Goal: Task Accomplishment & Management: Complete application form

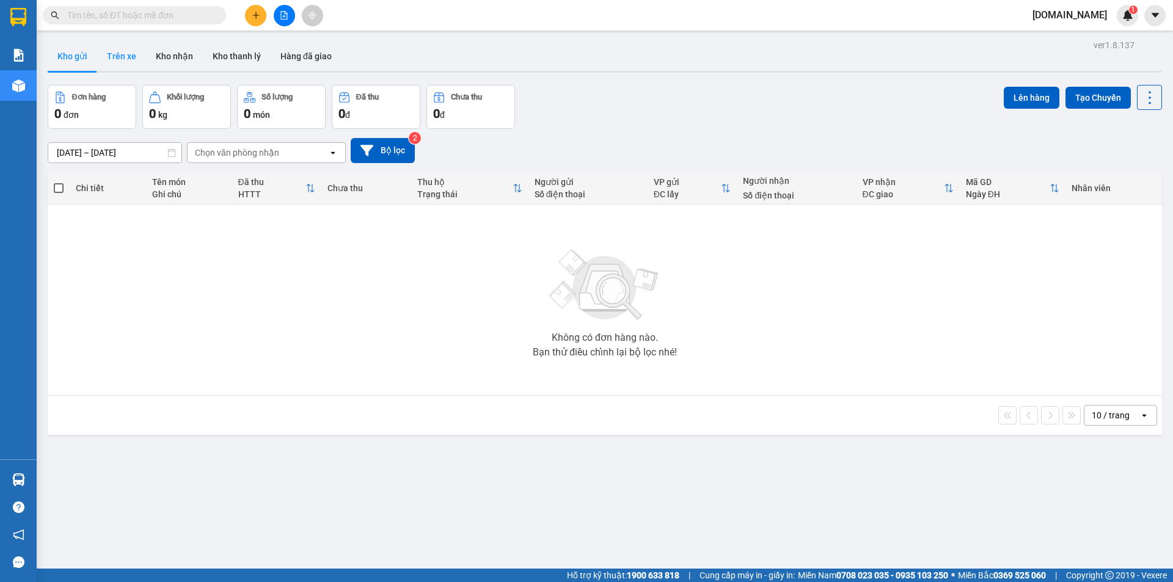
click at [125, 57] on button "Trên xe" at bounding box center [121, 56] width 49 height 29
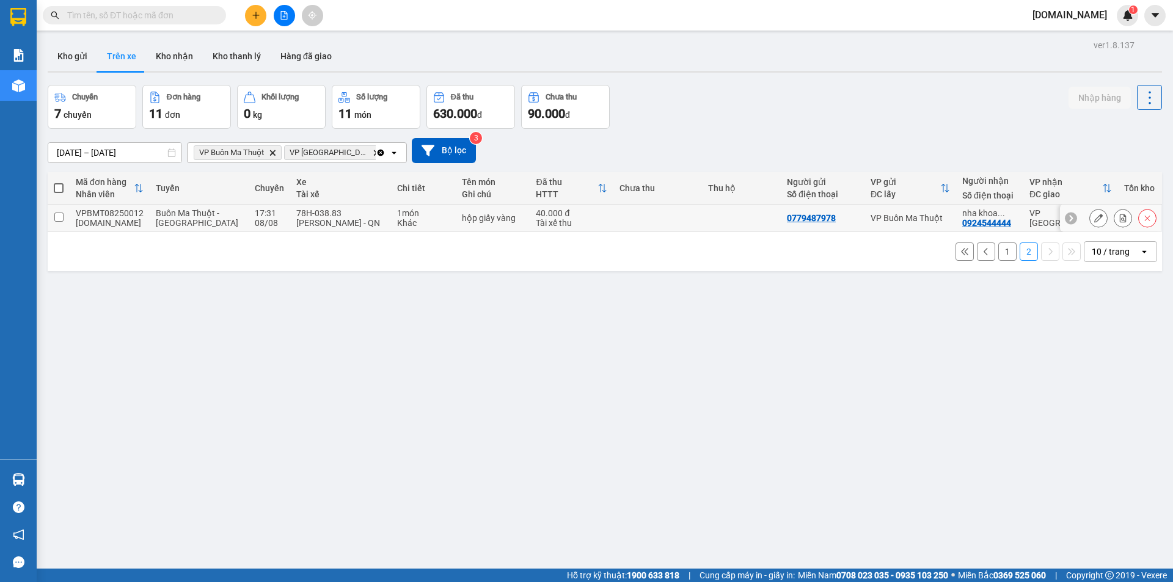
click at [613, 215] on td at bounding box center [657, 218] width 88 height 27
checkbox input "true"
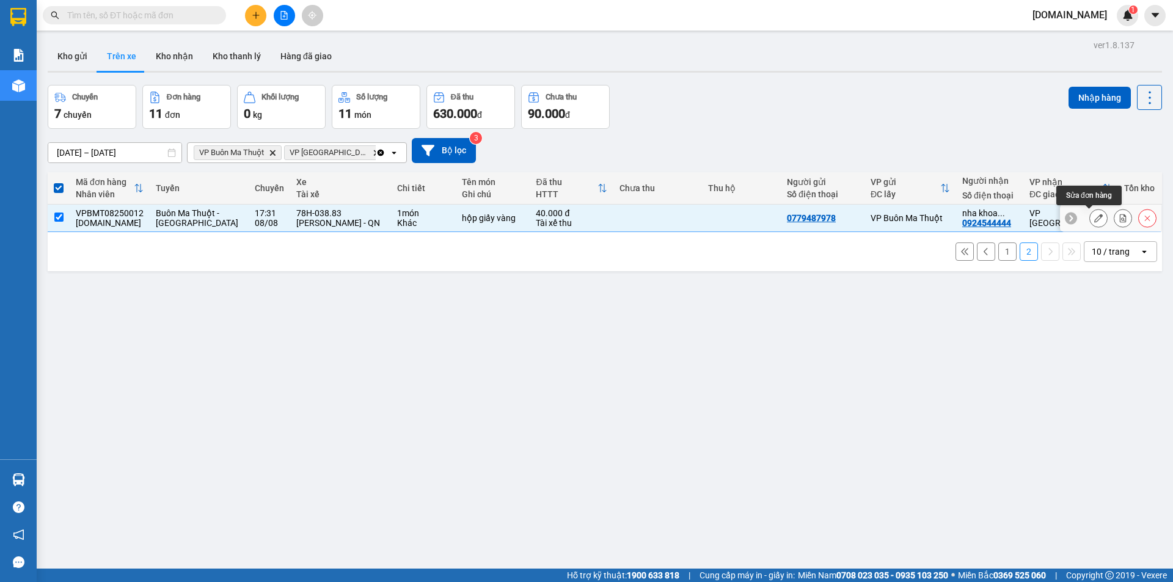
click at [1094, 219] on icon at bounding box center [1098, 218] width 9 height 9
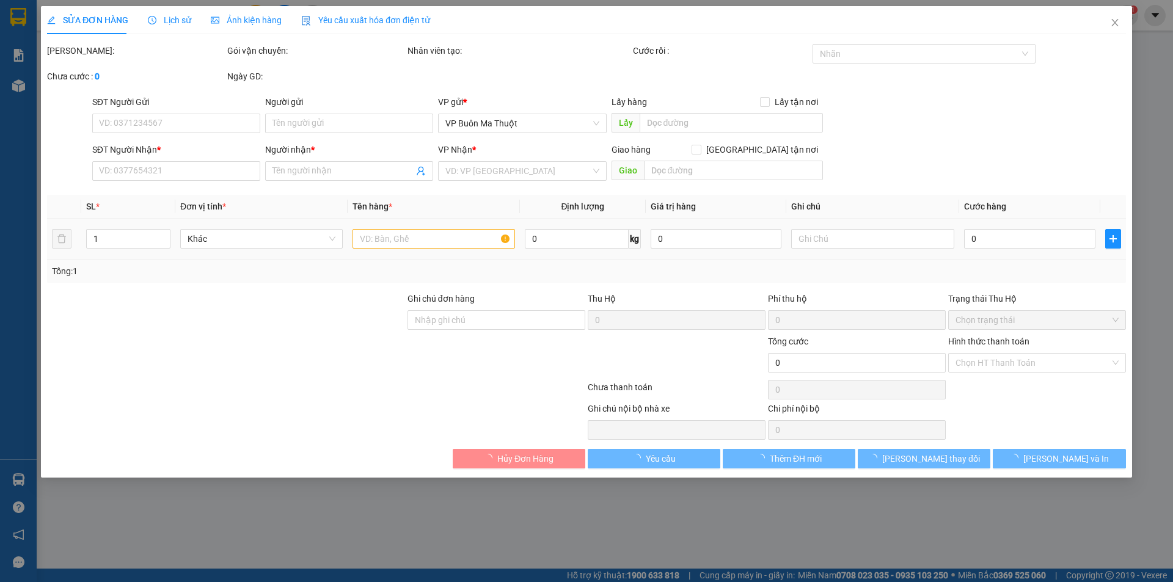
type input "0779487978"
type input "0924544444"
type input "nha khoa quốc tế việt đức"
type input "40.000"
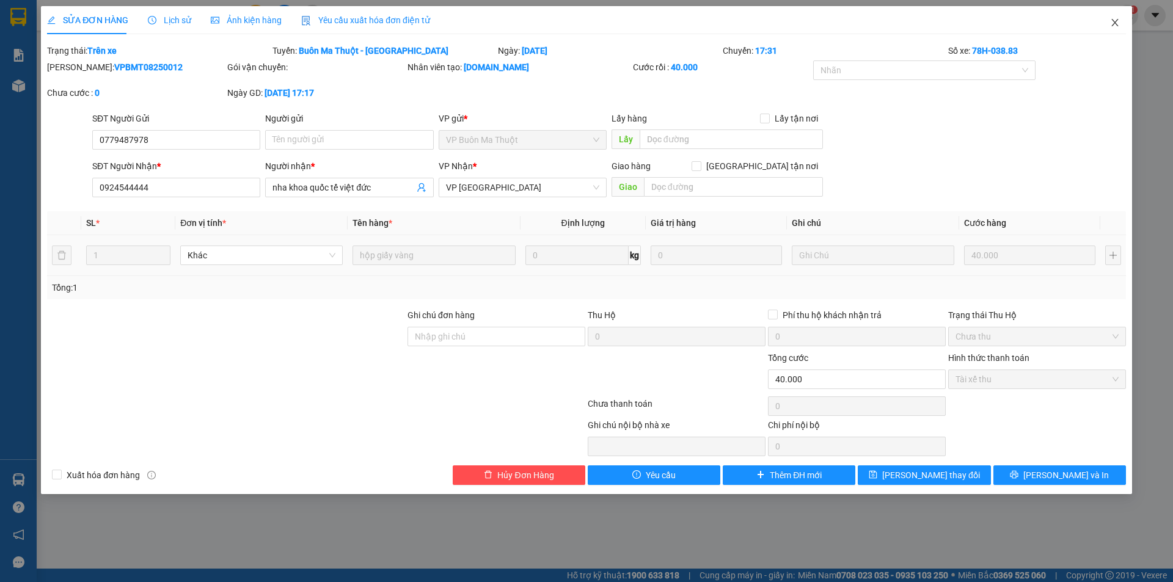
click at [1116, 21] on icon "close" at bounding box center [1114, 22] width 7 height 7
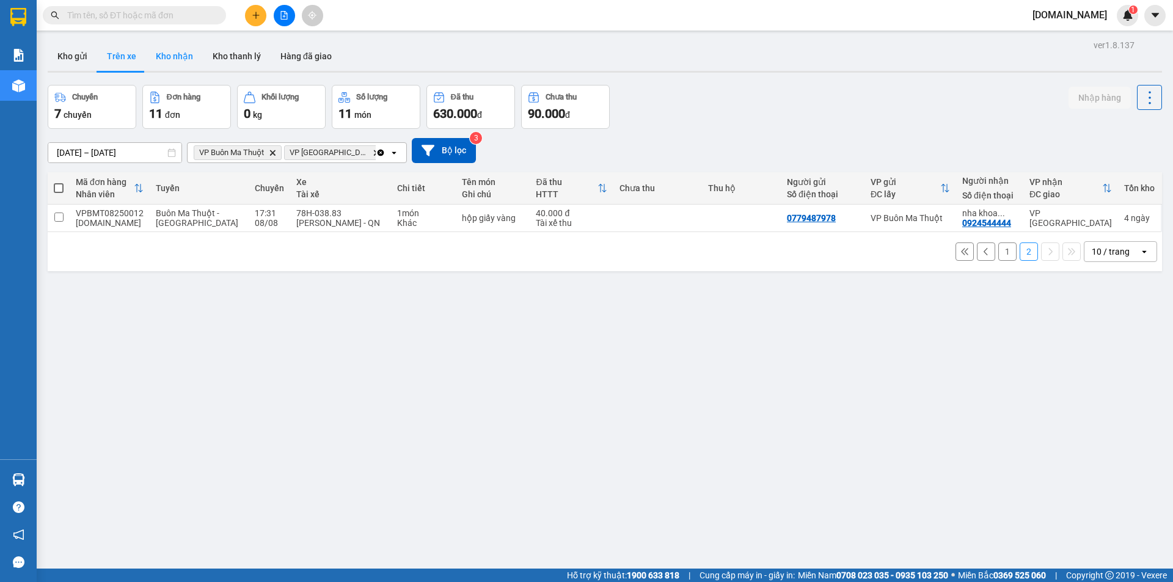
click at [180, 53] on button "Kho nhận" at bounding box center [174, 56] width 57 height 29
type input "[DATE] – [DATE]"
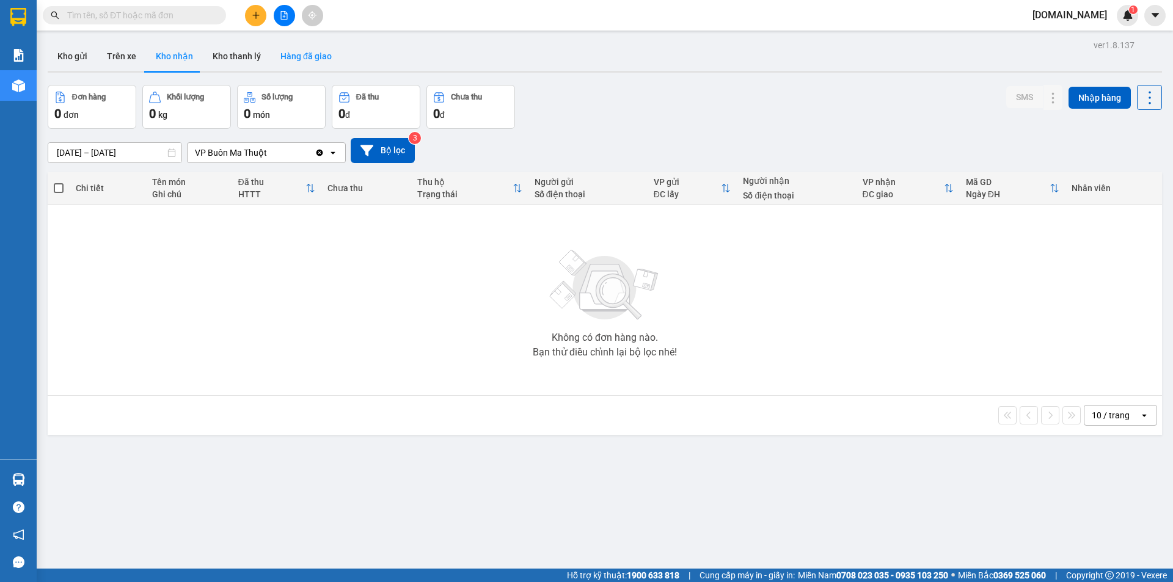
click at [301, 60] on button "Hàng đã giao" at bounding box center [306, 56] width 71 height 29
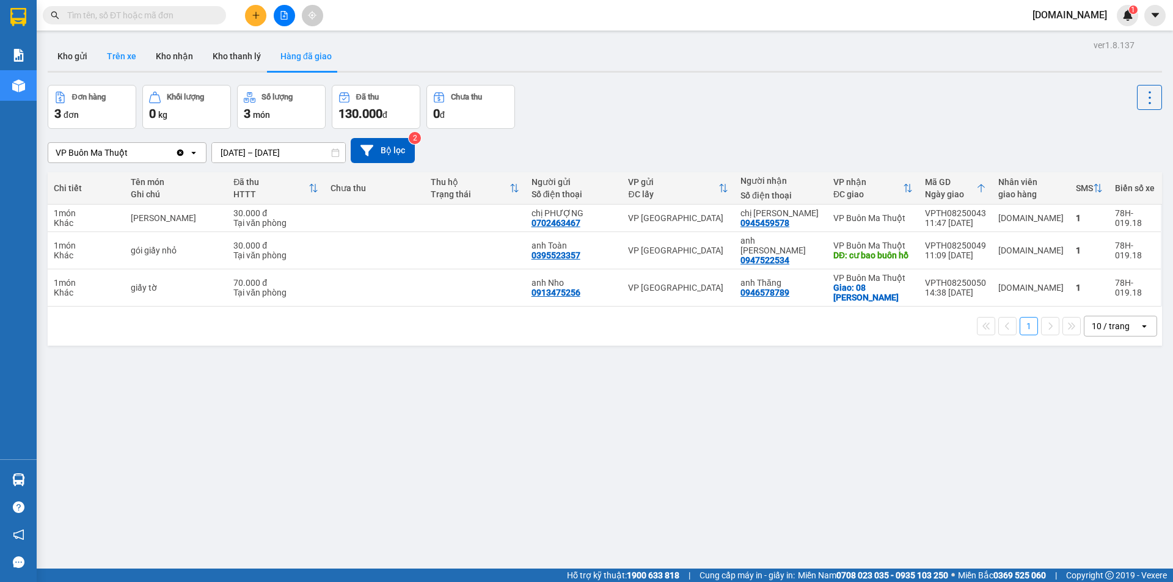
click at [125, 56] on button "Trên xe" at bounding box center [121, 56] width 49 height 29
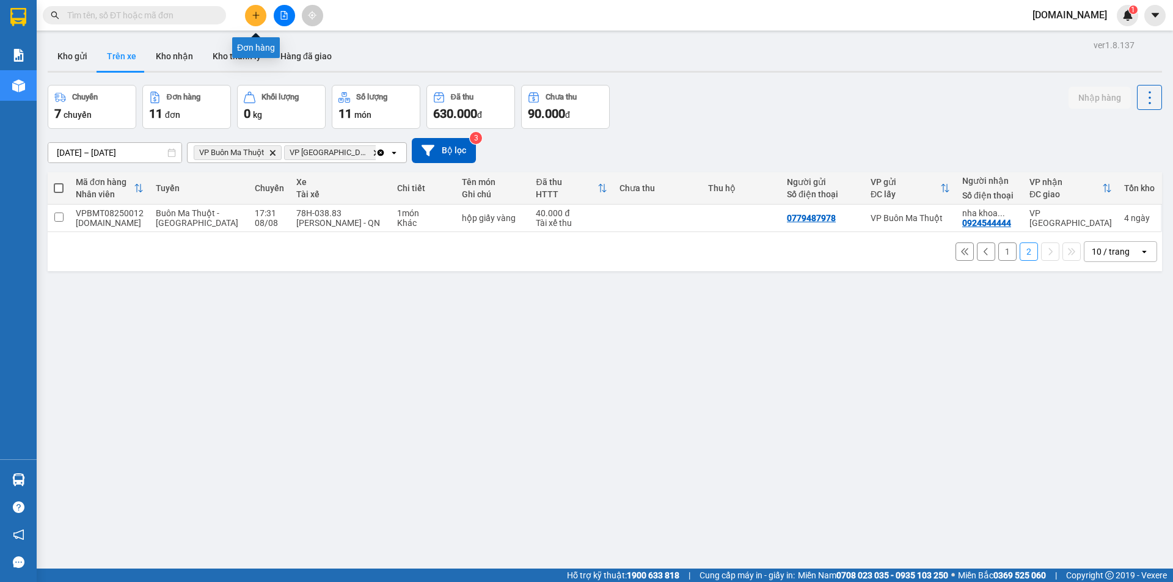
click at [258, 16] on icon "plus" at bounding box center [256, 15] width 9 height 9
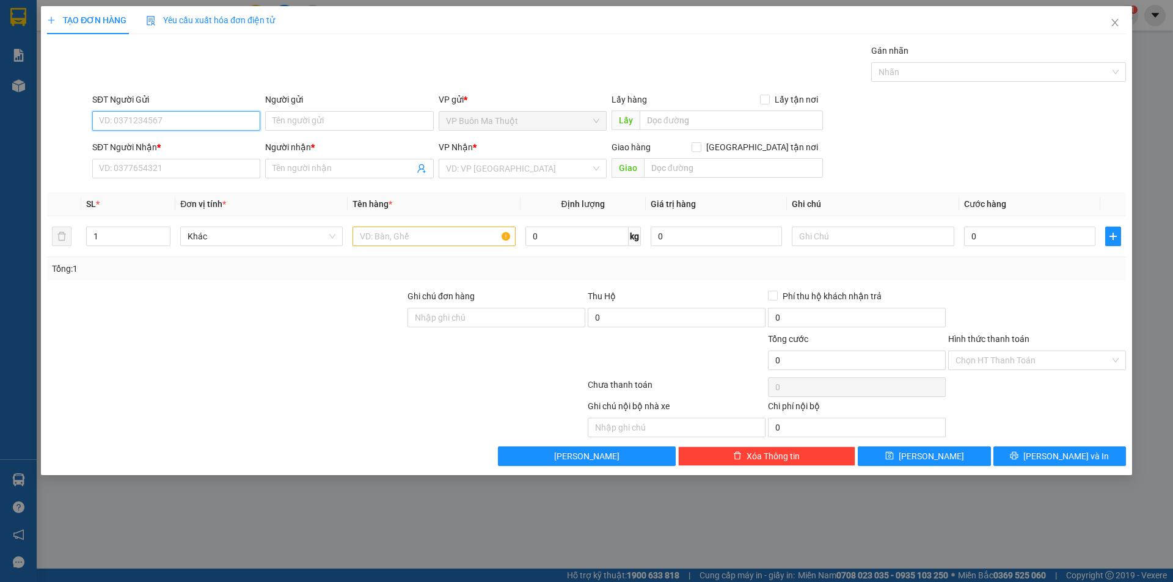
click at [206, 117] on input "SĐT Người Gửi" at bounding box center [176, 121] width 168 height 20
type input "0337053097"
click at [313, 125] on input "Người gửi" at bounding box center [349, 121] width 168 height 20
type input "[PERSON_NAME]"
click at [151, 165] on input "SĐT Người Nhận *" at bounding box center [176, 169] width 168 height 20
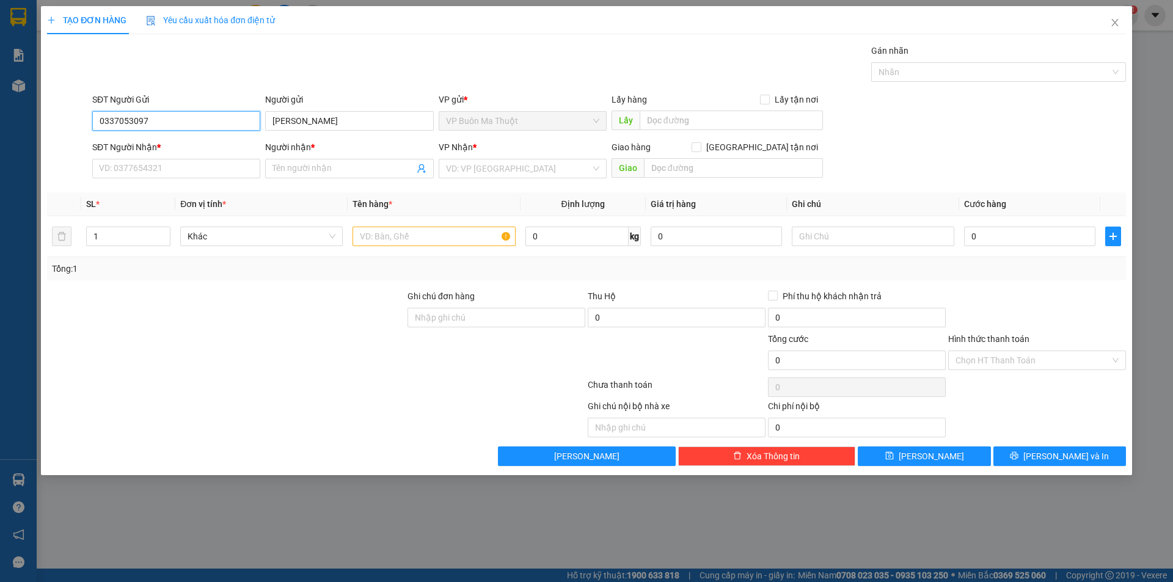
drag, startPoint x: 167, startPoint y: 120, endPoint x: 100, endPoint y: 122, distance: 67.2
click at [100, 122] on input "0337053097" at bounding box center [176, 121] width 168 height 20
click at [168, 172] on input "SĐT Người Nhận *" at bounding box center [176, 169] width 168 height 20
paste input "0337053097"
type input "0337053097"
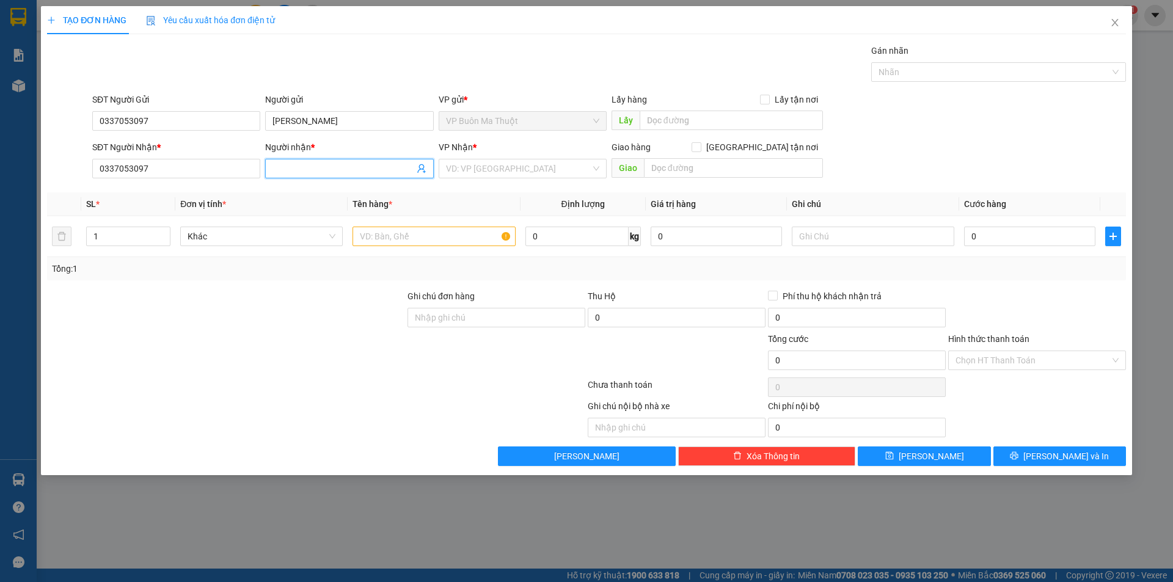
click at [308, 172] on input "Người nhận *" at bounding box center [342, 168] width 141 height 13
click at [596, 169] on div "VD: VP [GEOGRAPHIC_DATA]" at bounding box center [523, 169] width 168 height 20
type input "[PERSON_NAME]"
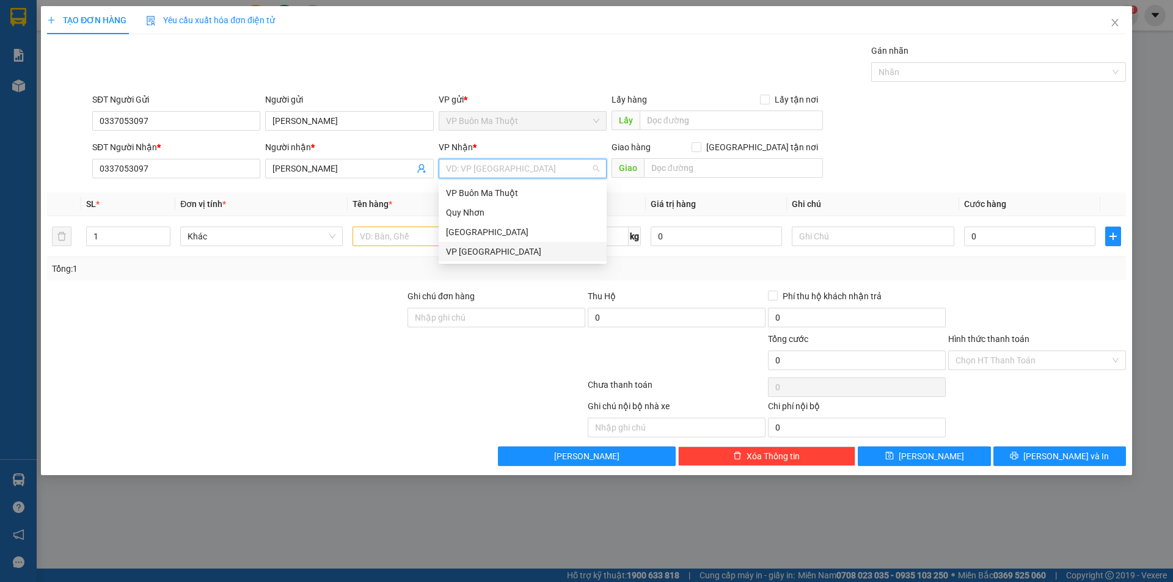
click at [484, 257] on div "VP [GEOGRAPHIC_DATA]" at bounding box center [522, 251] width 153 height 13
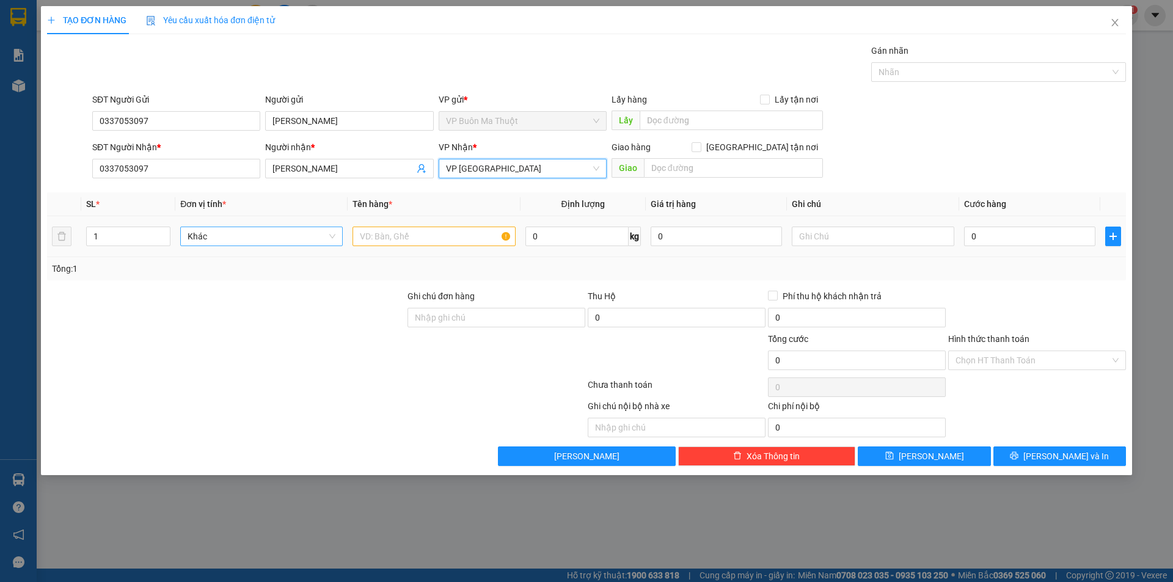
click at [262, 233] on span "Khác" at bounding box center [262, 236] width 148 height 18
click at [395, 238] on input "text" at bounding box center [433, 237] width 162 height 20
type input "hộp giấy"
click at [834, 235] on input "text" at bounding box center [873, 237] width 162 height 20
click at [1011, 237] on input "0" at bounding box center [1029, 237] width 131 height 20
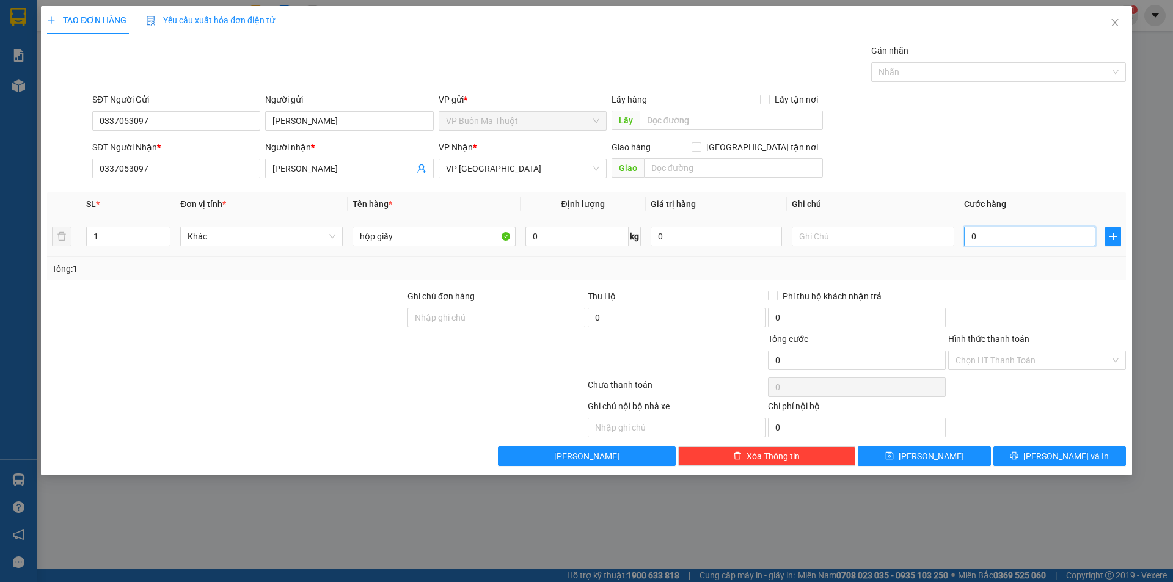
type input "4"
type input "40"
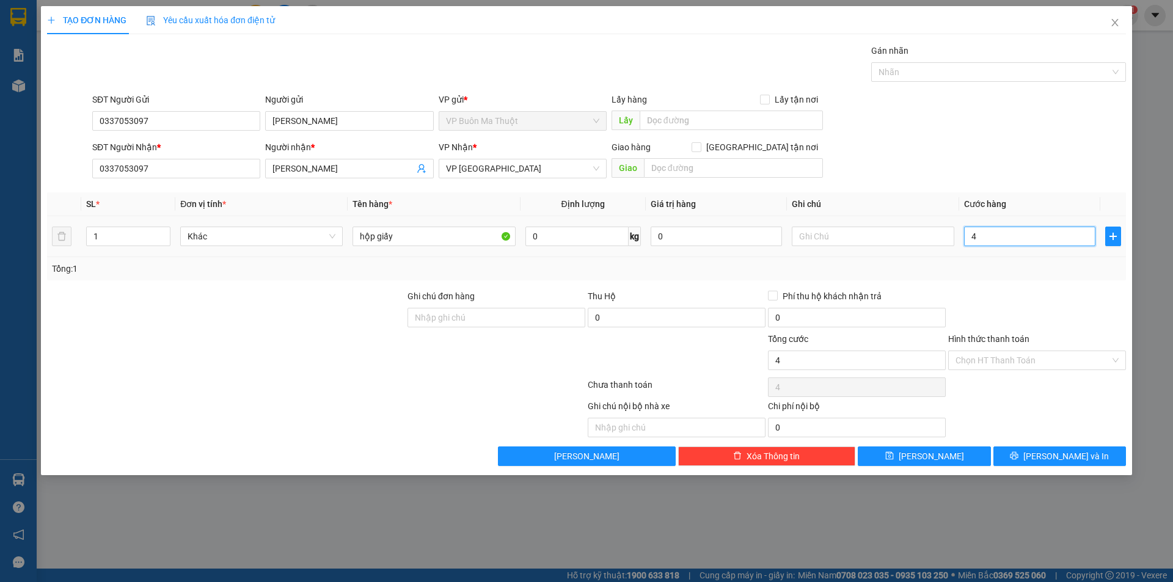
type input "40"
type input "400"
type input "4.000"
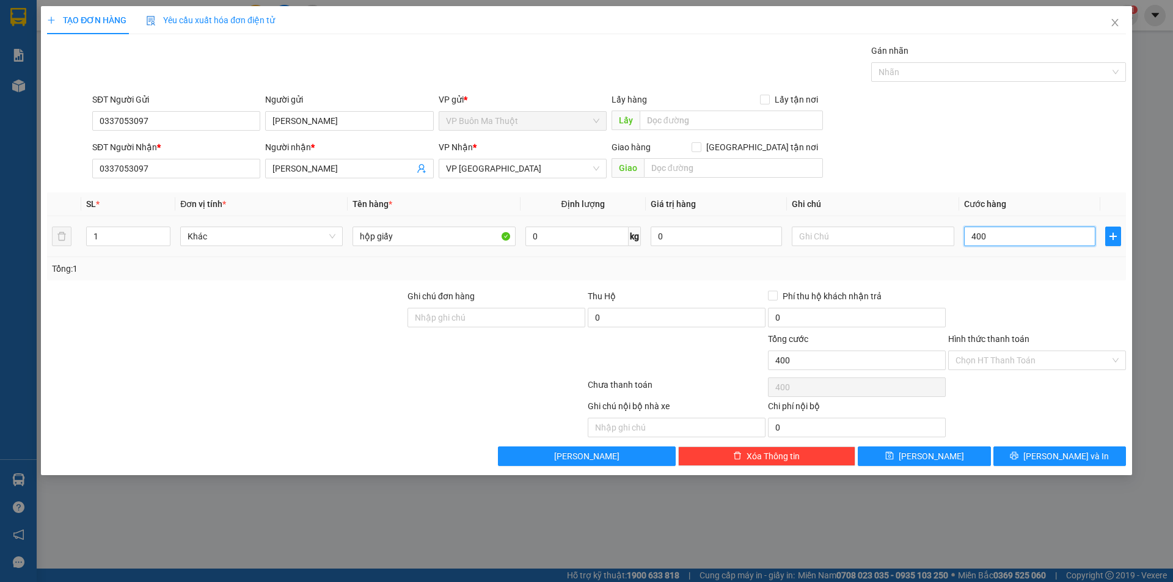
type input "4.000"
type input "40.000"
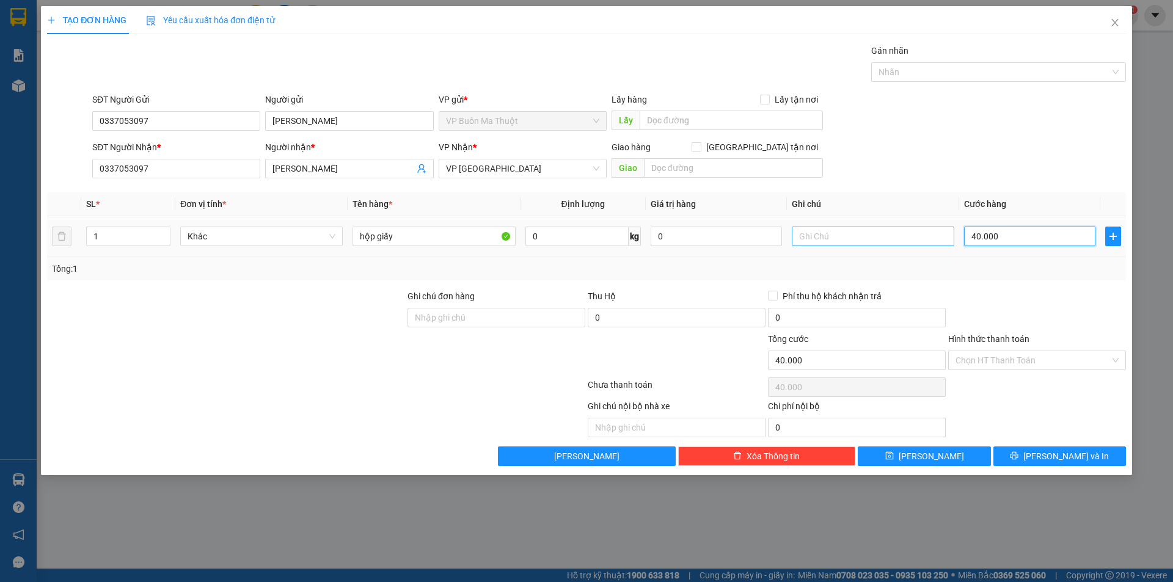
type input "40.000"
click at [866, 233] on input "text" at bounding box center [873, 237] width 162 height 20
type input "VP tuy hòa thu"
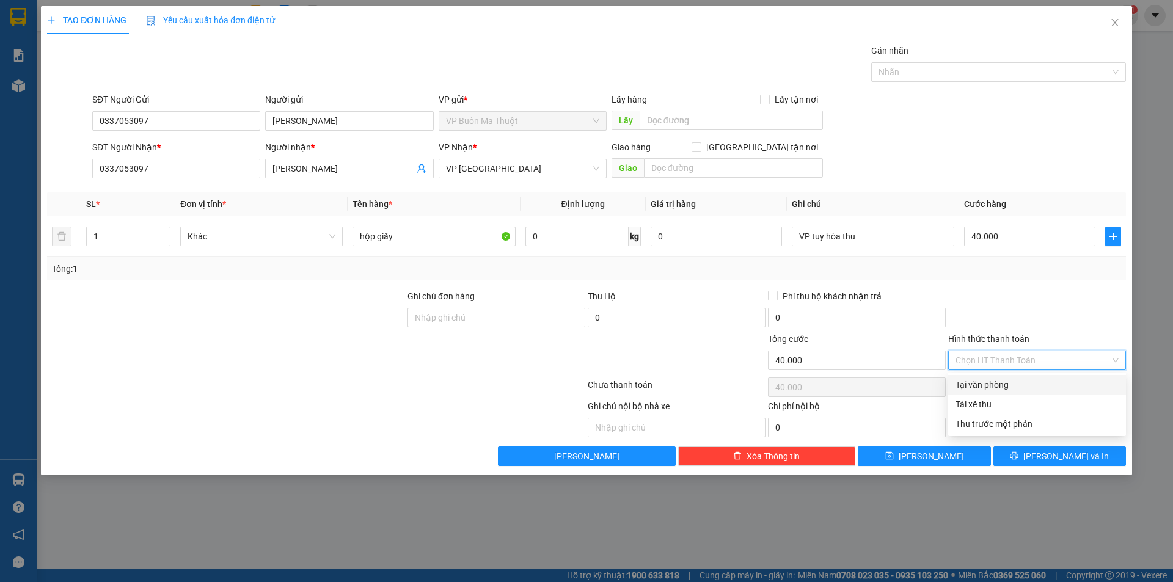
click at [987, 362] on input "Hình thức thanh toán" at bounding box center [1032, 360] width 155 height 18
click at [1005, 387] on div "Tại văn phòng" at bounding box center [1036, 384] width 163 height 13
type input "0"
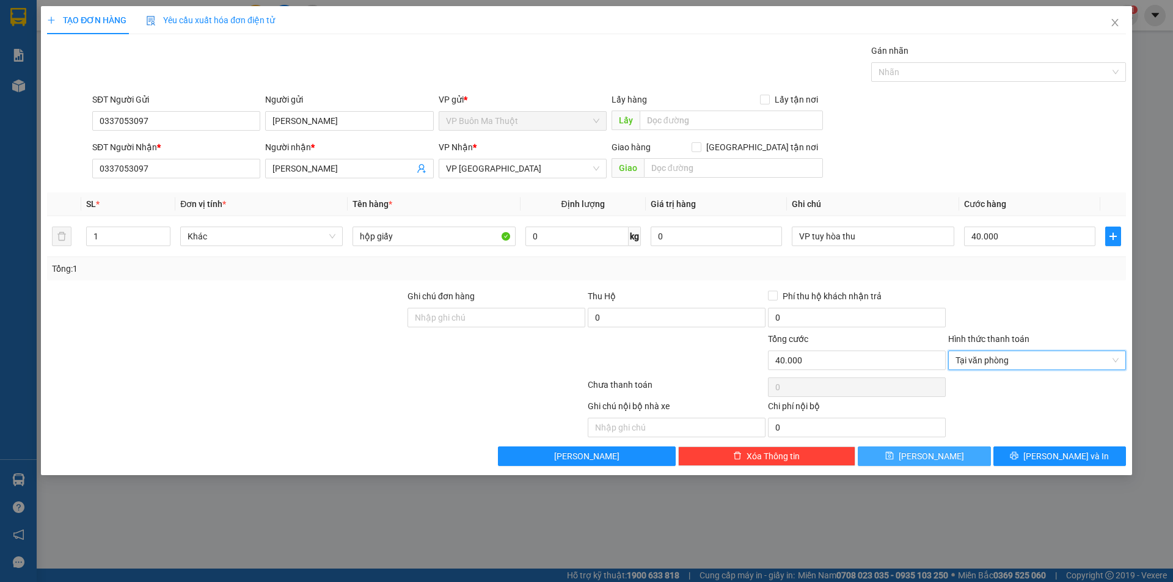
click at [945, 457] on button "[PERSON_NAME]" at bounding box center [924, 456] width 133 height 20
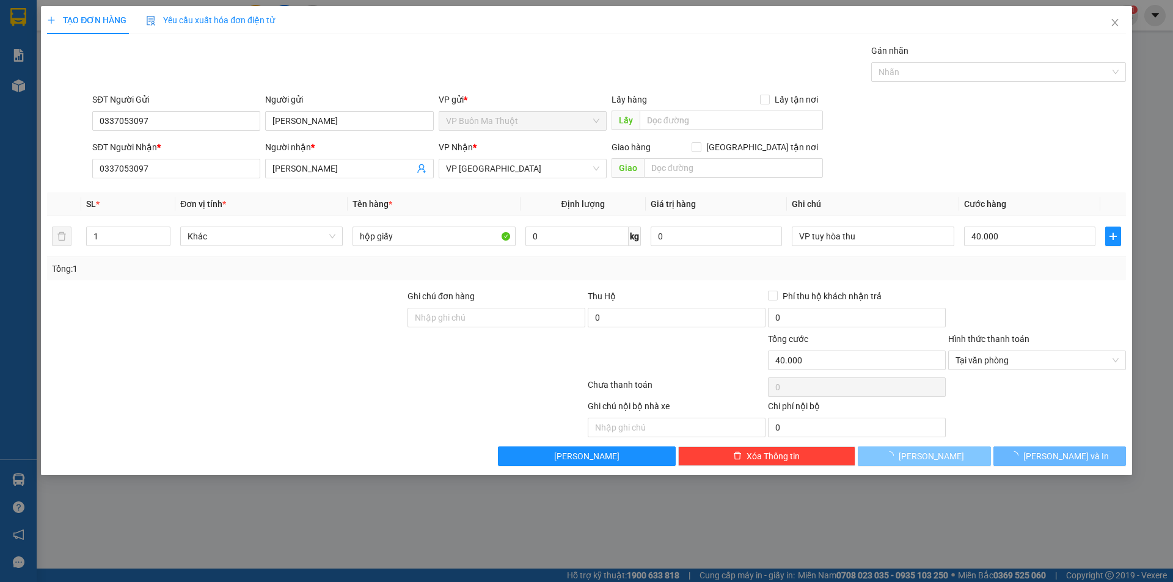
type input "0"
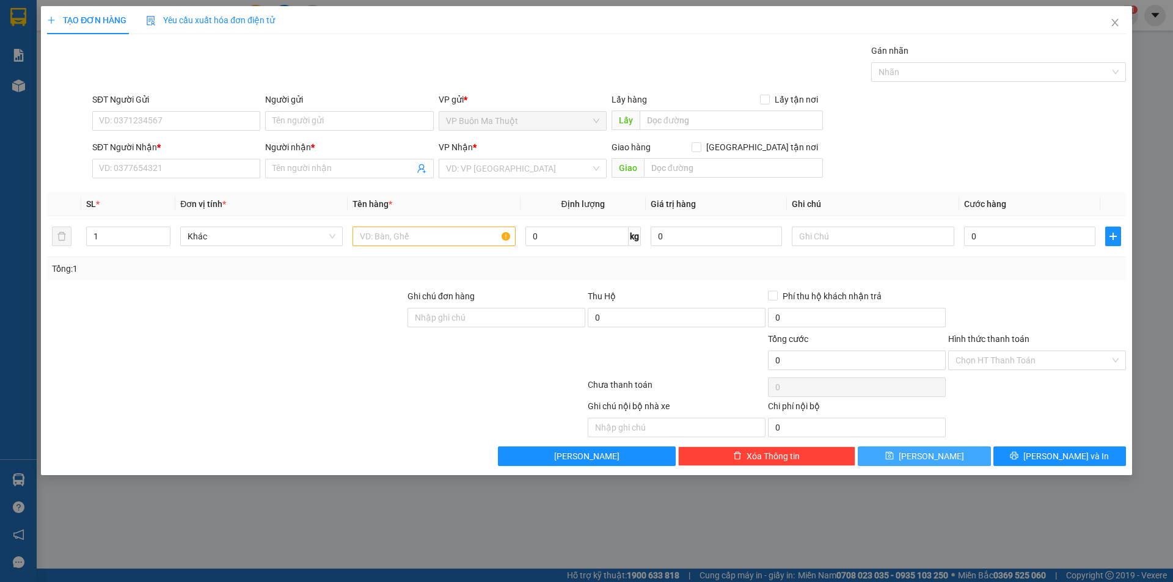
click at [945, 457] on button "[PERSON_NAME]" at bounding box center [924, 456] width 133 height 20
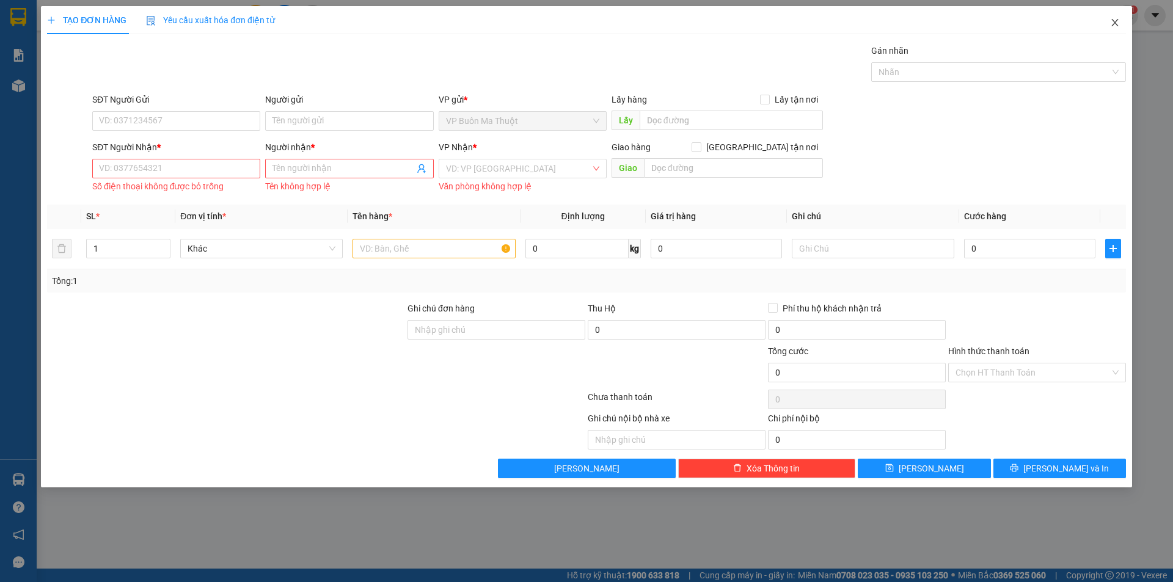
click at [1115, 25] on icon "close" at bounding box center [1115, 23] width 10 height 10
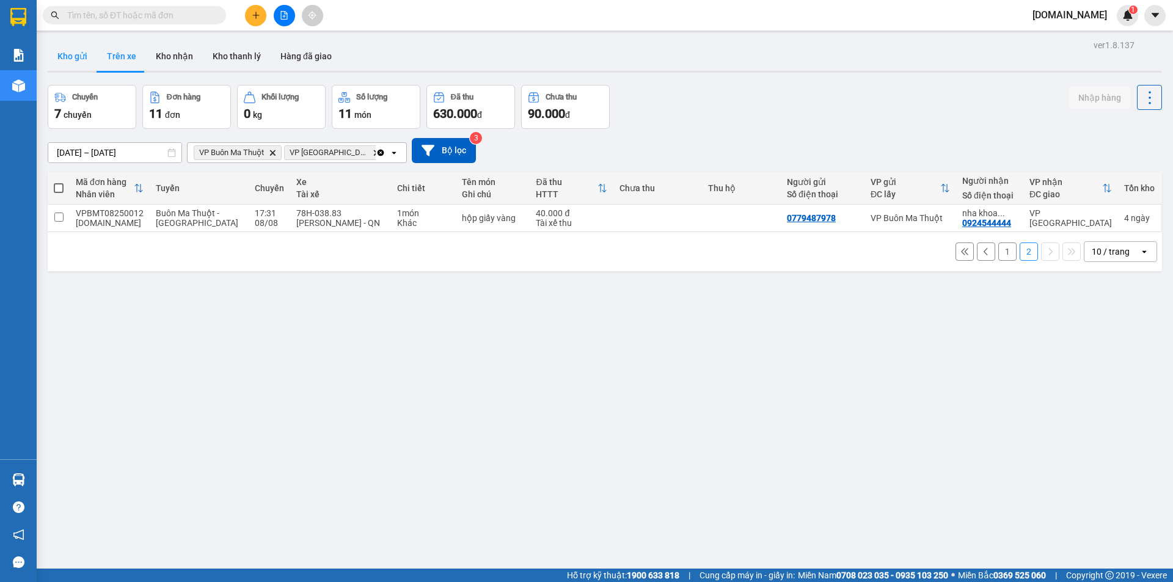
click at [69, 50] on button "Kho gửi" at bounding box center [72, 56] width 49 height 29
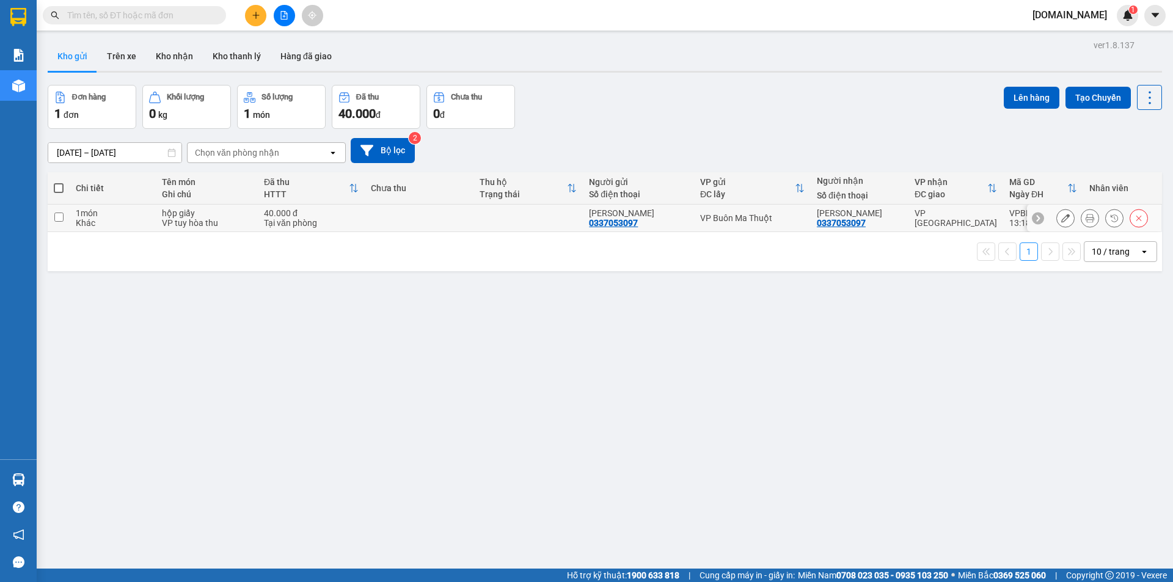
click at [123, 217] on div "1 món" at bounding box center [113, 213] width 74 height 10
checkbox input "true"
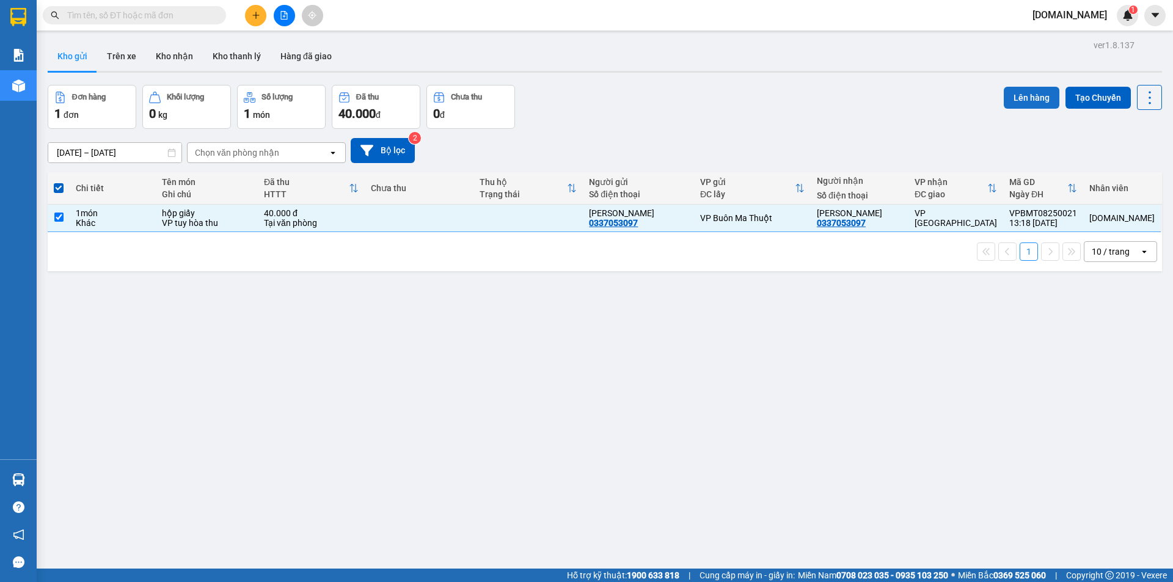
click at [1024, 92] on button "Lên hàng" at bounding box center [1032, 98] width 56 height 22
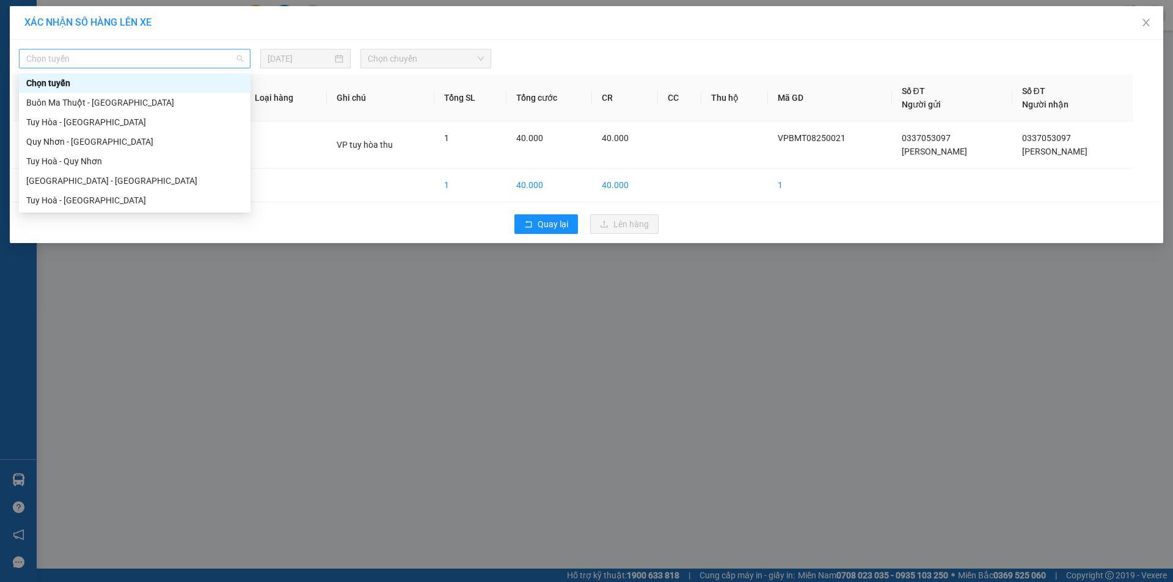
click at [238, 59] on span "Chọn tuyến" at bounding box center [134, 58] width 217 height 18
click at [117, 103] on div "Buôn Ma Thuột - [GEOGRAPHIC_DATA]" at bounding box center [134, 102] width 217 height 13
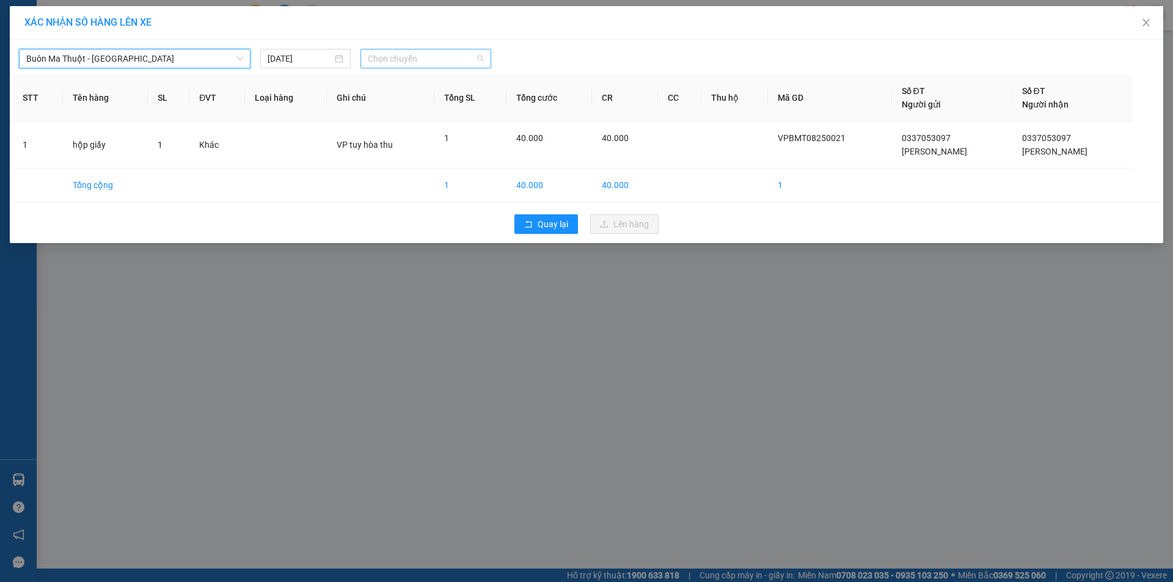
click at [479, 59] on span "Chọn chuyến" at bounding box center [426, 58] width 116 height 18
click at [482, 60] on span "Chọn chuyến" at bounding box center [426, 58] width 116 height 18
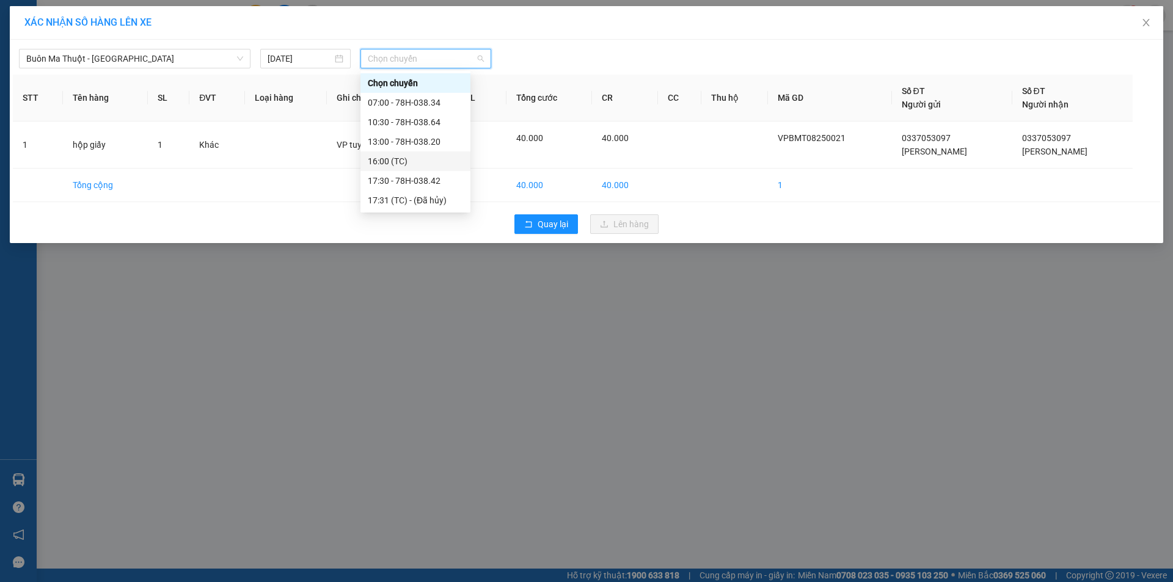
click at [396, 160] on div "16:00 (TC)" at bounding box center [415, 161] width 95 height 13
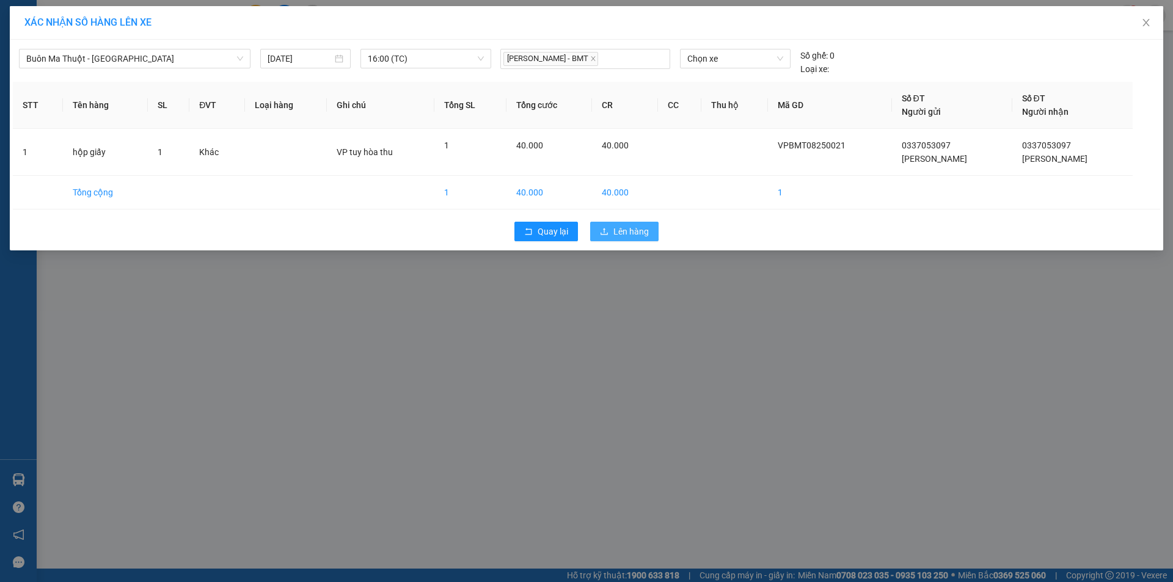
click at [635, 231] on span "Lên hàng" at bounding box center [630, 231] width 35 height 13
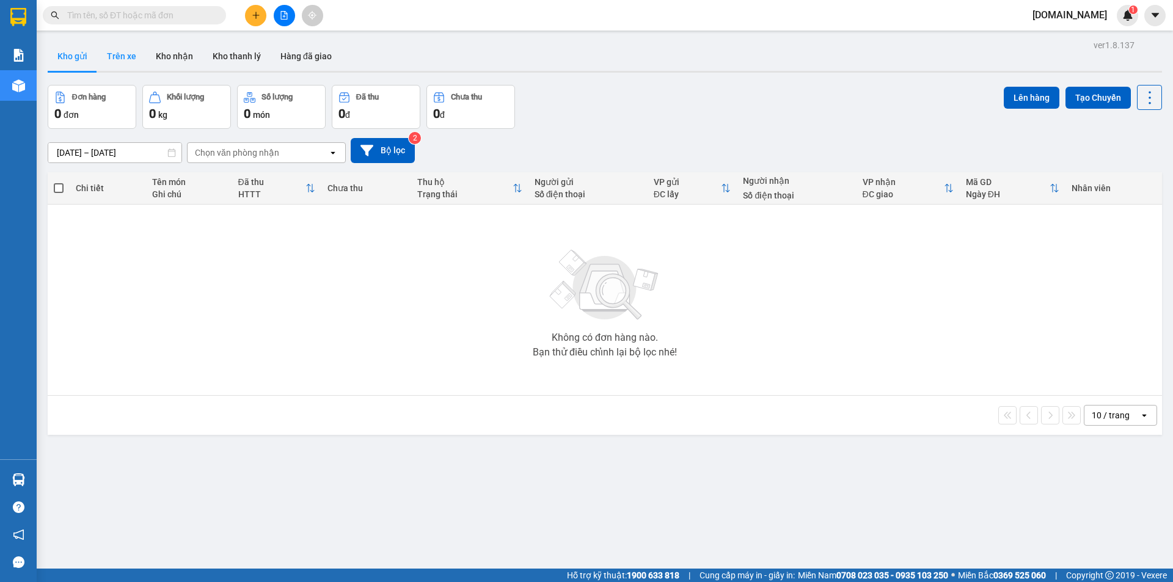
click at [133, 54] on button "Trên xe" at bounding box center [121, 56] width 49 height 29
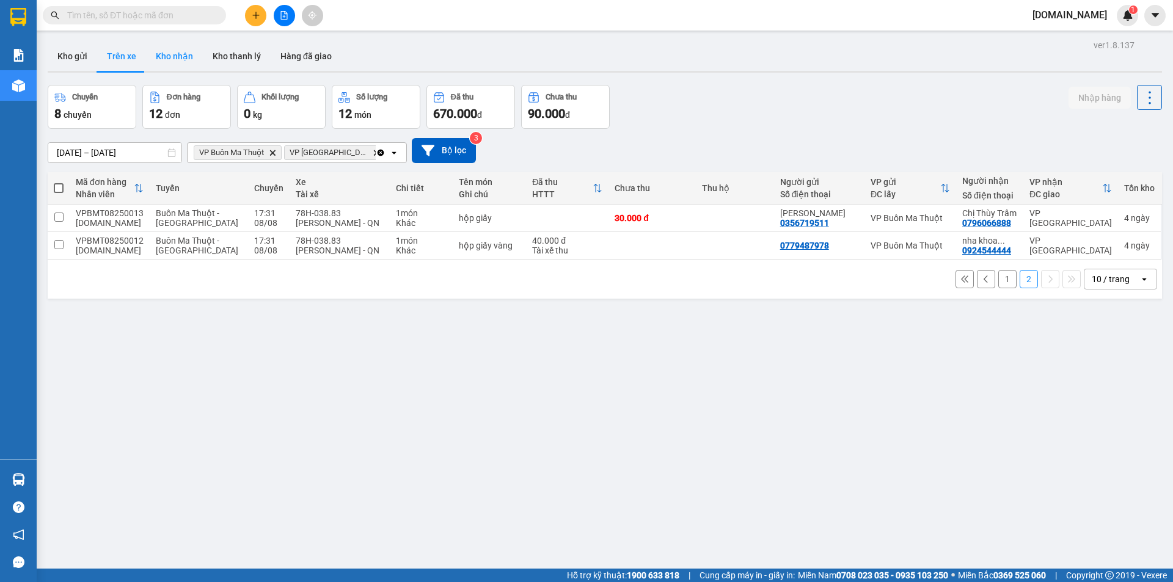
click at [173, 57] on button "Kho nhận" at bounding box center [174, 56] width 57 height 29
type input "[DATE] – [DATE]"
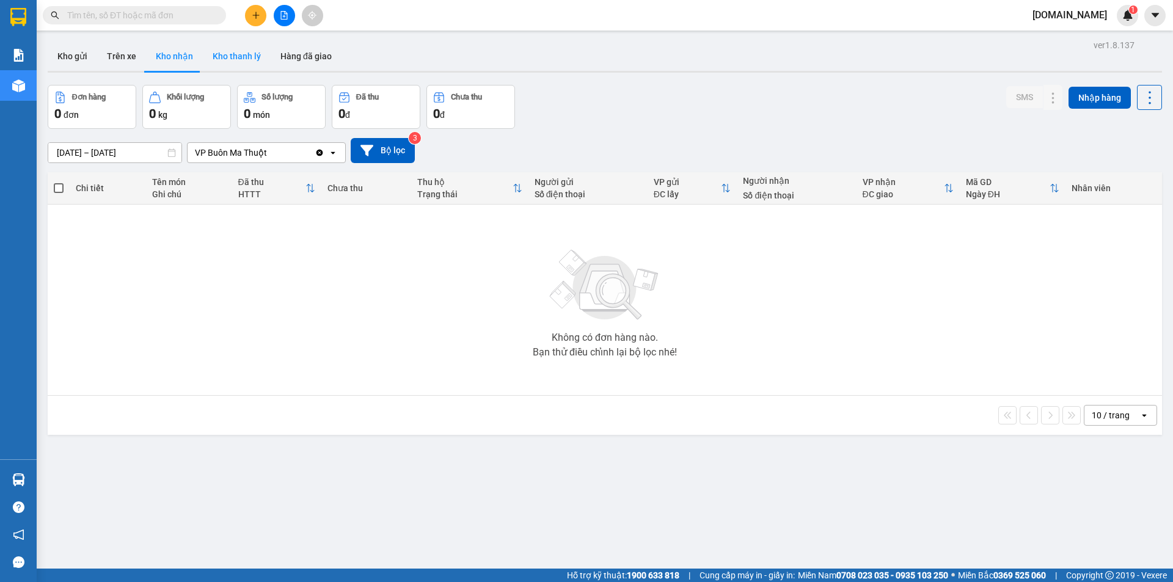
click at [231, 52] on button "Kho thanh lý" at bounding box center [237, 56] width 68 height 29
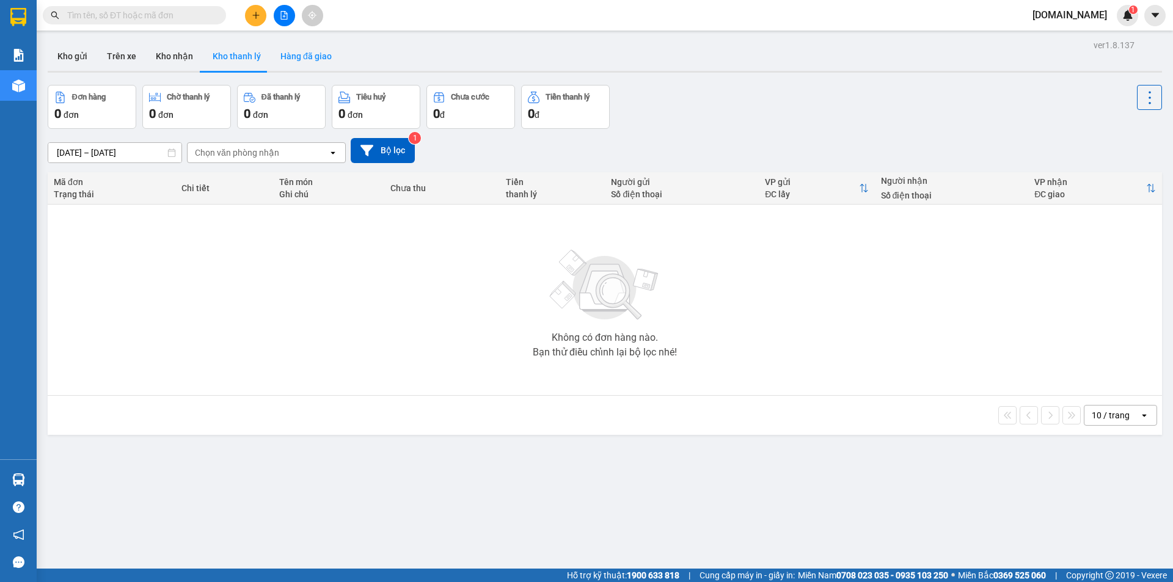
click at [293, 54] on button "Hàng đã giao" at bounding box center [306, 56] width 71 height 29
